Goal: Navigation & Orientation: Find specific page/section

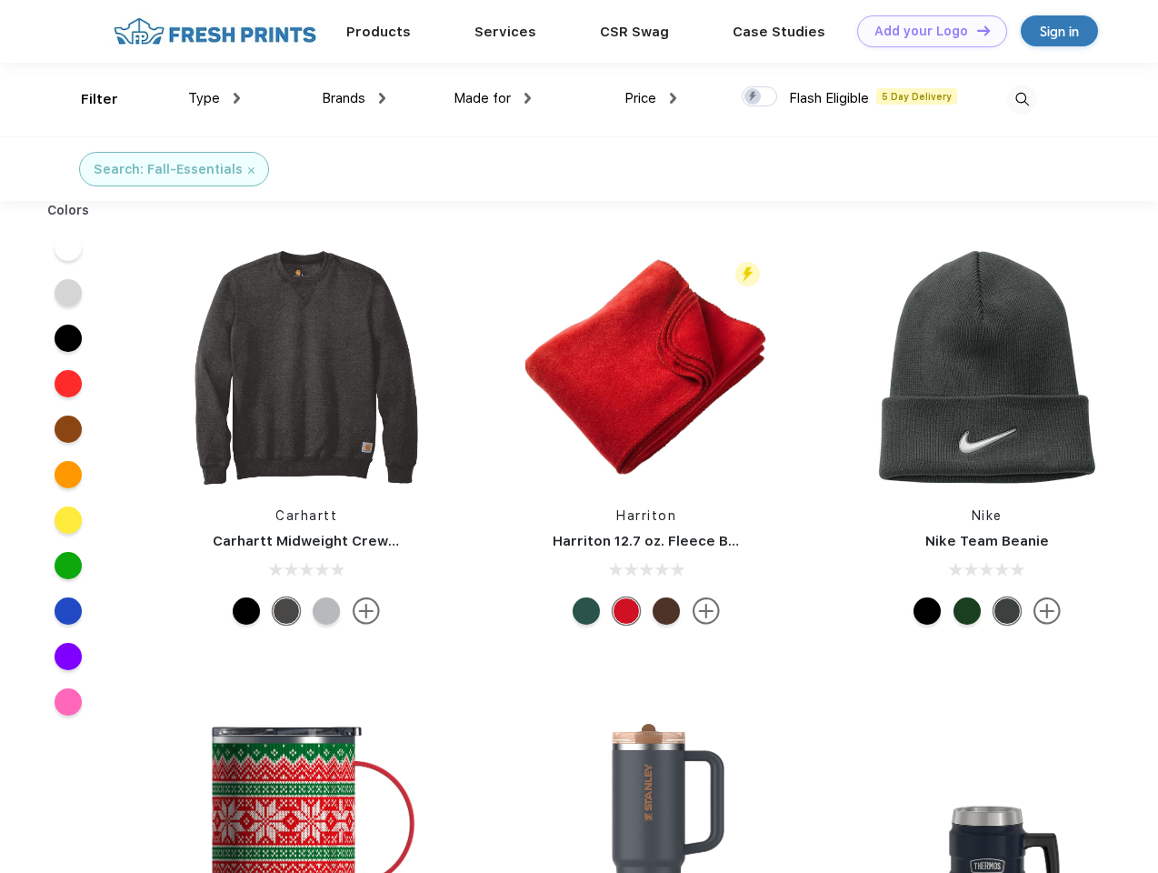
click at [926, 31] on link "Add your Logo Design Tool" at bounding box center [932, 31] width 150 height 32
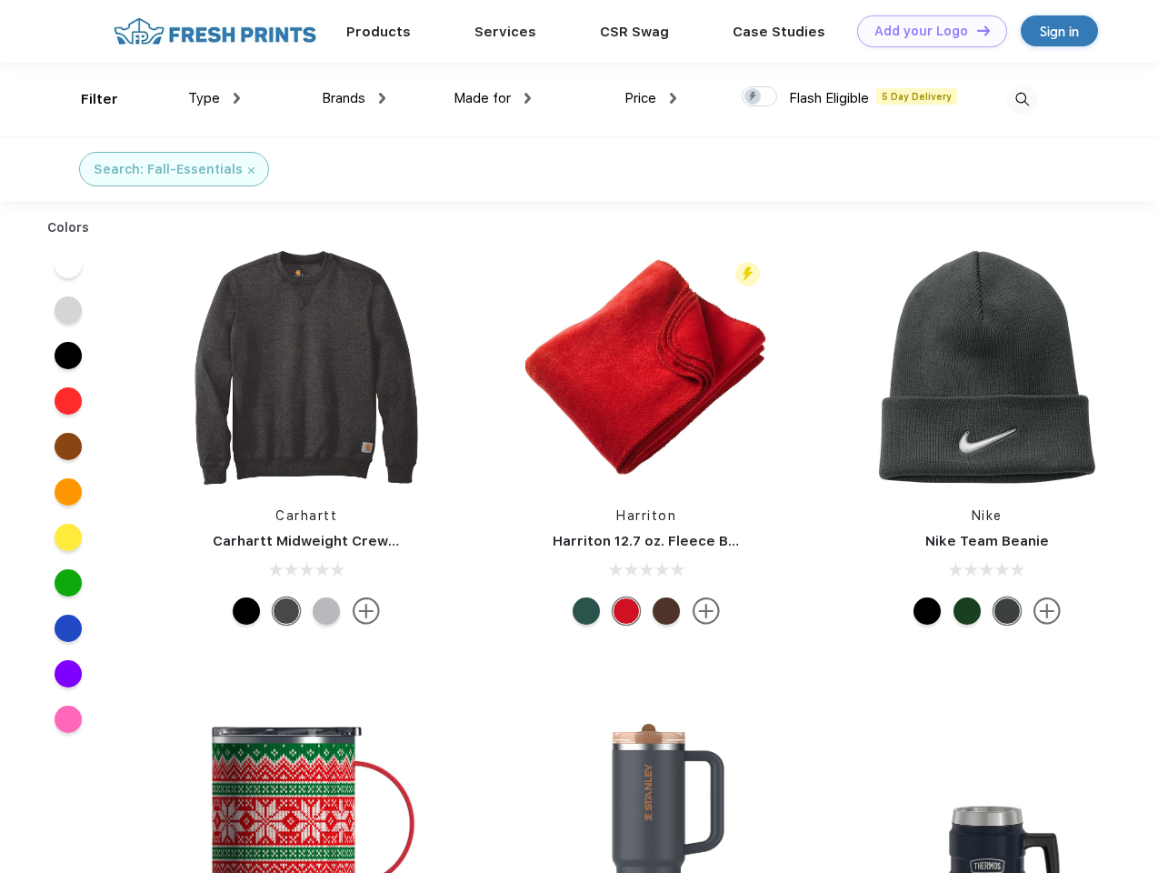
click at [0, 0] on div "Design Tool" at bounding box center [0, 0] width 0 height 0
click at [976, 30] on link "Add your Logo Design Tool" at bounding box center [932, 31] width 150 height 32
click at [87, 99] on div "Filter" at bounding box center [99, 99] width 37 height 21
click at [215, 98] on span "Type" at bounding box center [204, 98] width 32 height 16
click at [354, 98] on span "Brands" at bounding box center [344, 98] width 44 height 16
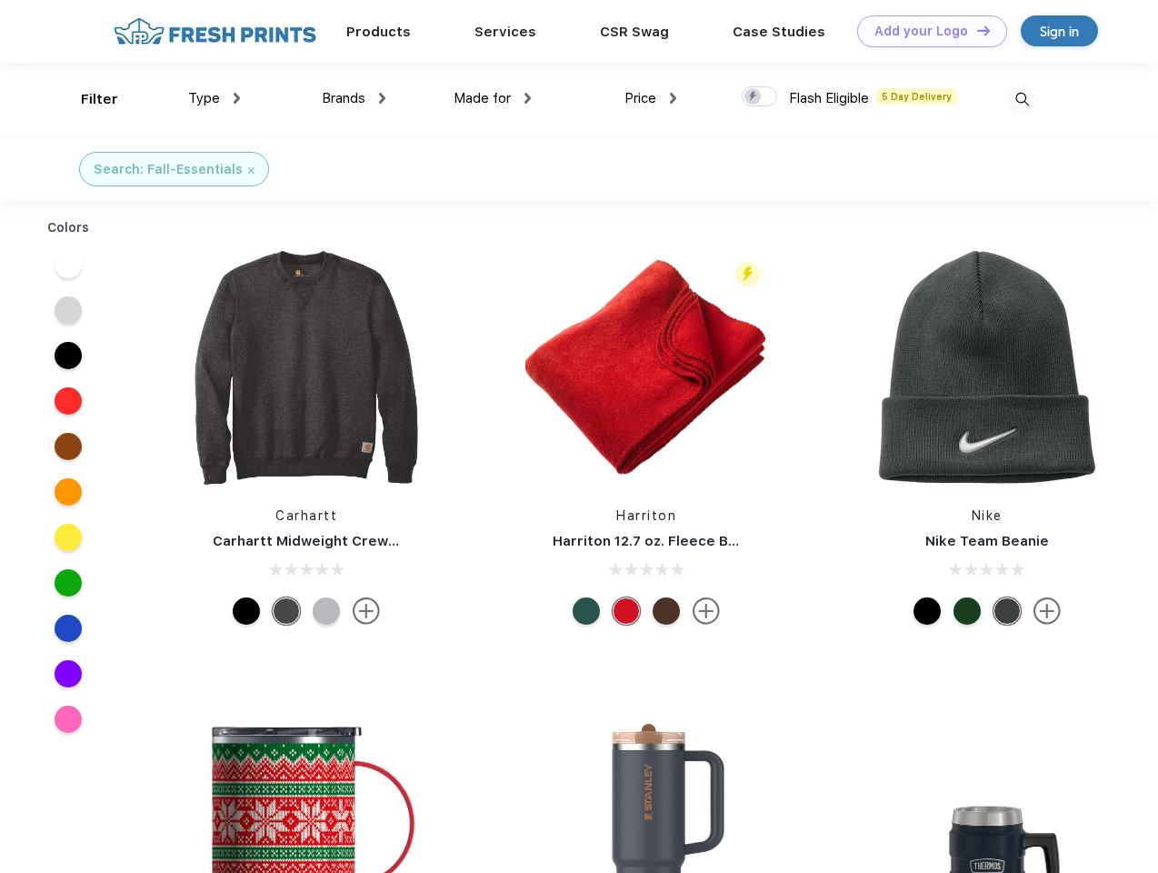
click at [493, 98] on span "Made for" at bounding box center [482, 98] width 57 height 16
click at [651, 98] on span "Price" at bounding box center [641, 98] width 32 height 16
click at [760, 97] on div at bounding box center [759, 96] width 35 height 20
click at [754, 97] on input "checkbox" at bounding box center [748, 91] width 12 height 12
click at [1022, 99] on img at bounding box center [1022, 100] width 30 height 30
